Goal: Task Accomplishment & Management: Complete application form

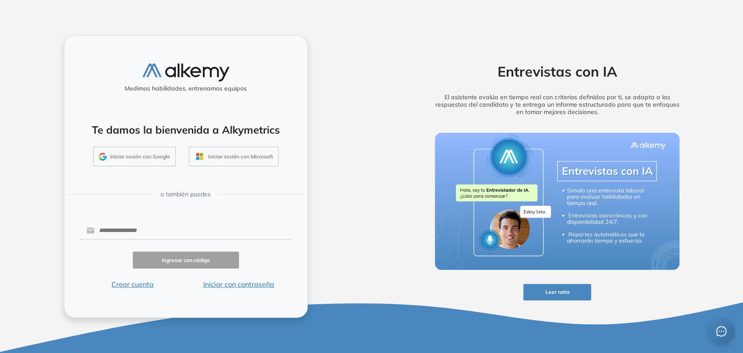
click at [129, 286] on button "Crear cuenta" at bounding box center [133, 284] width 106 height 10
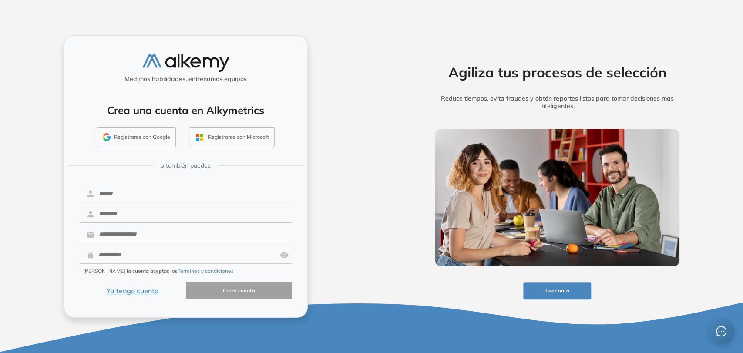
click at [143, 293] on button "Ya tengo cuenta" at bounding box center [133, 290] width 106 height 17
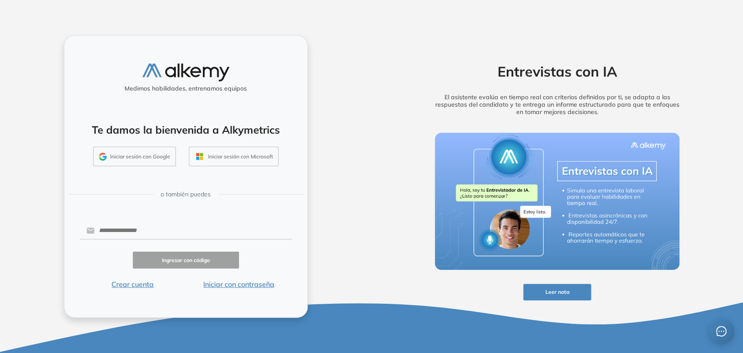
click at [141, 287] on button "Crear cuenta" at bounding box center [133, 284] width 106 height 10
